Goal: Complete application form

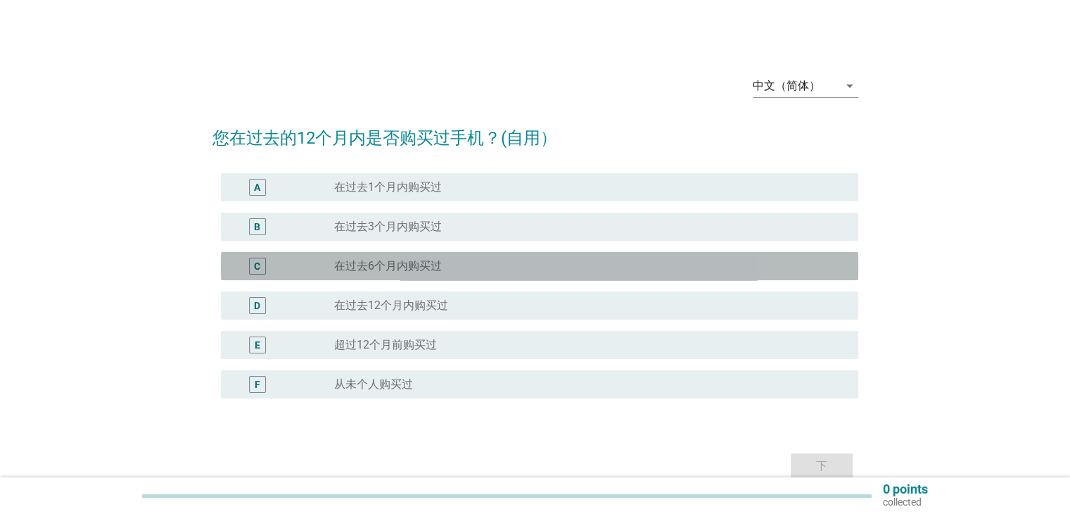
click at [417, 266] on label "在过去6个月内购买过" at bounding box center [388, 266] width 108 height 14
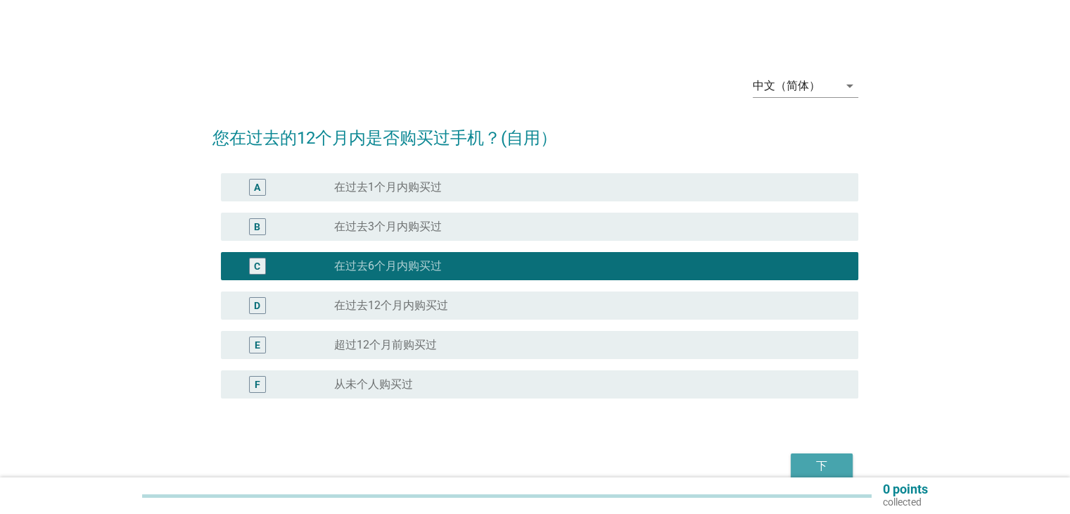
click at [834, 459] on div "下" at bounding box center [821, 465] width 39 height 17
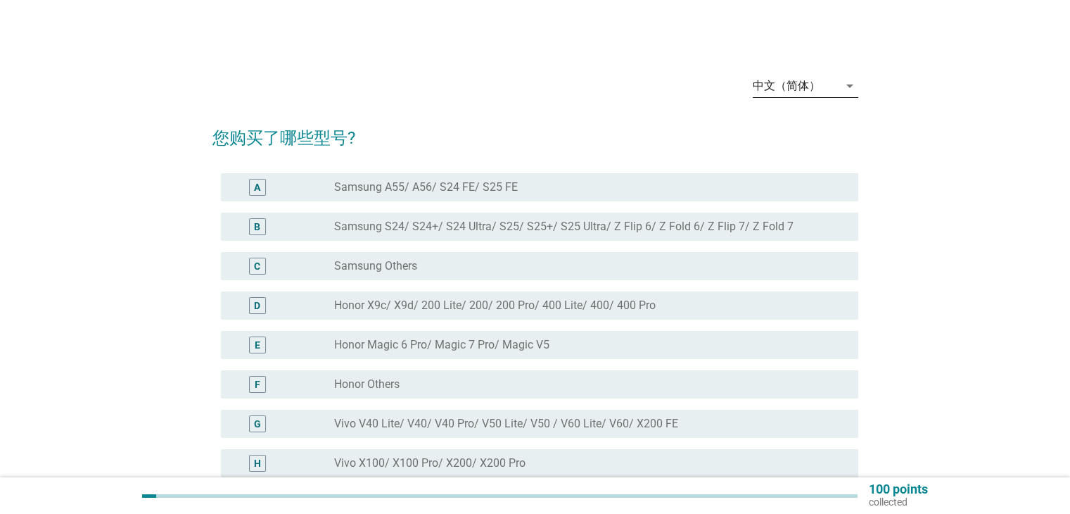
click at [820, 85] on div "中文（简体）" at bounding box center [796, 86] width 86 height 23
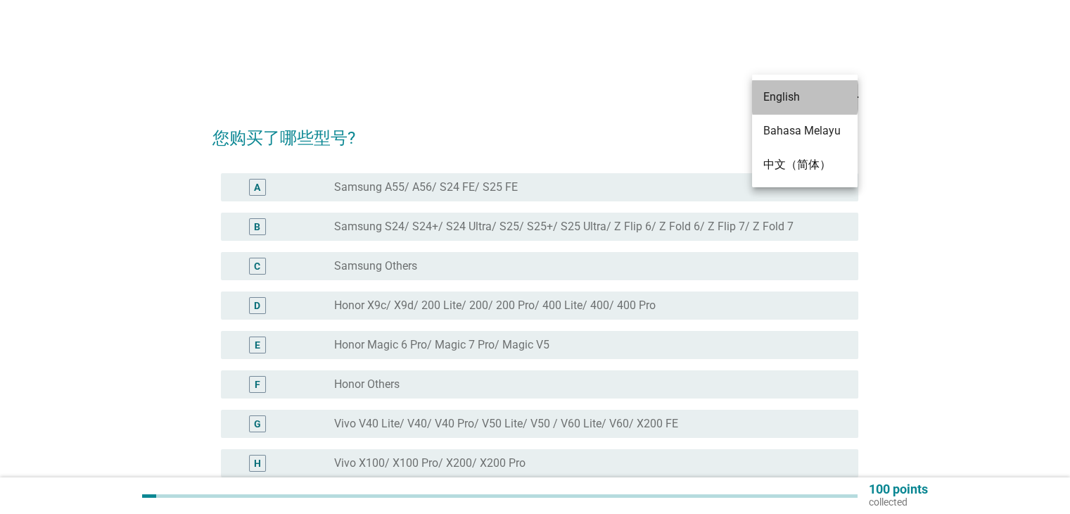
click at [800, 101] on div "English" at bounding box center [804, 97] width 83 height 17
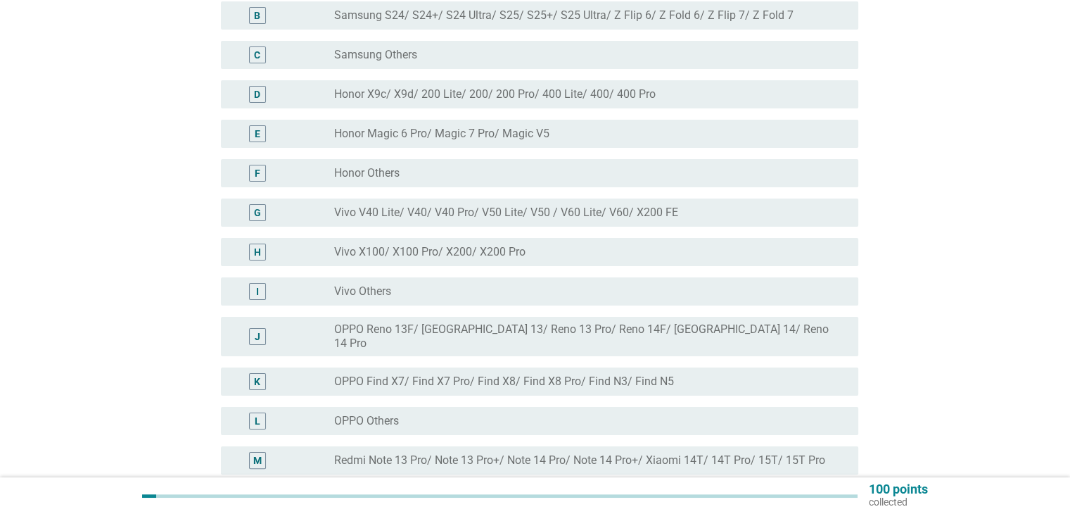
scroll to position [352, 0]
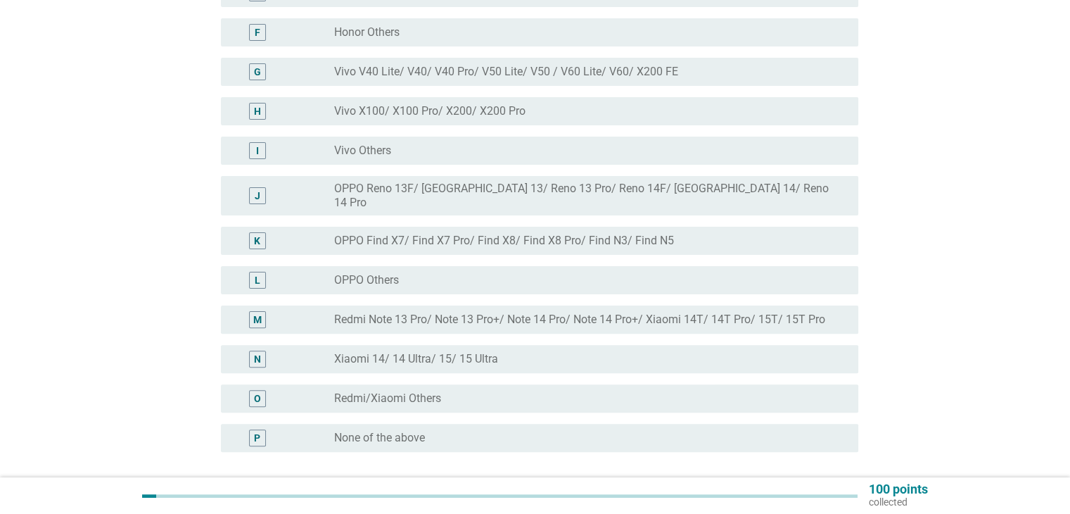
click at [409, 352] on label "Xiaomi 14/ 14 Ultra/ 15/ 15 Ultra" at bounding box center [416, 359] width 164 height 14
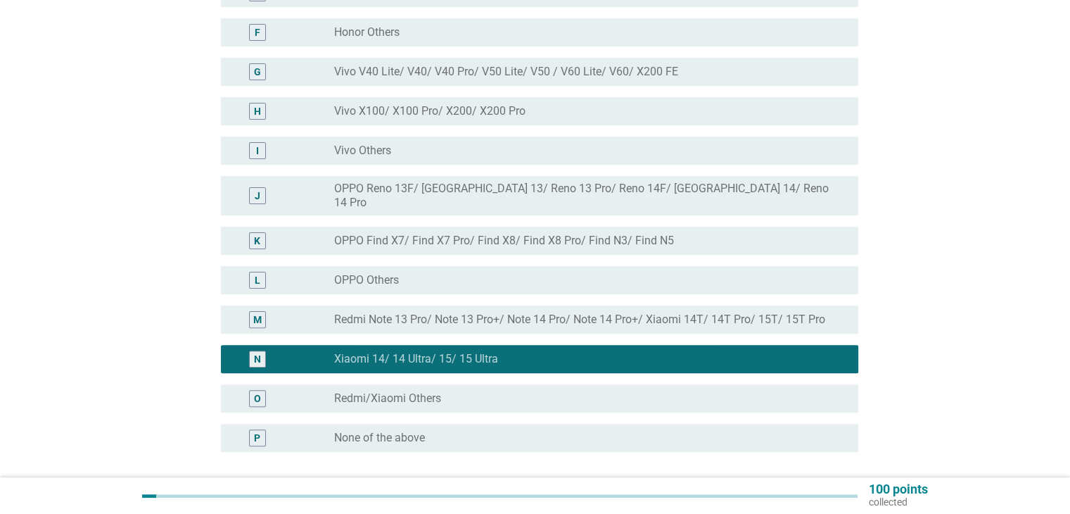
click at [888, 498] on p "collected" at bounding box center [898, 501] width 59 height 13
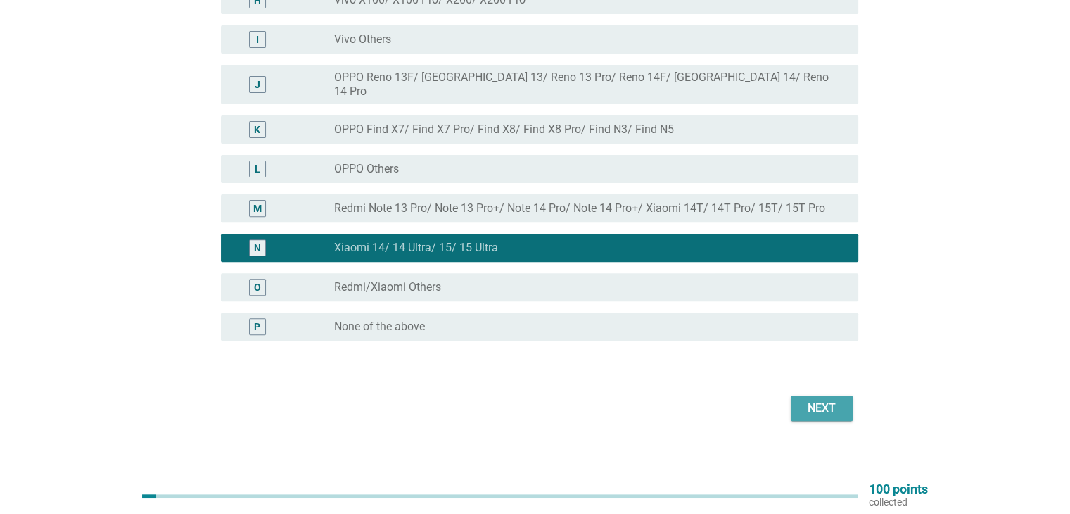
click at [825, 400] on div "Next" at bounding box center [821, 408] width 39 height 17
